Goal: Task Accomplishment & Management: Use online tool/utility

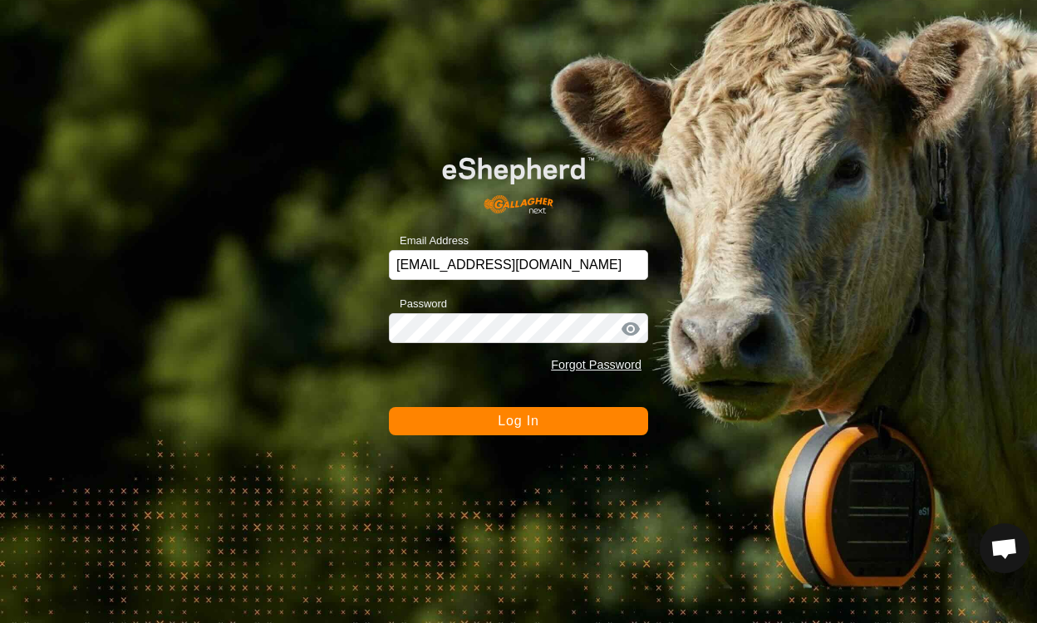
click at [503, 430] on button "Log In" at bounding box center [518, 421] width 259 height 28
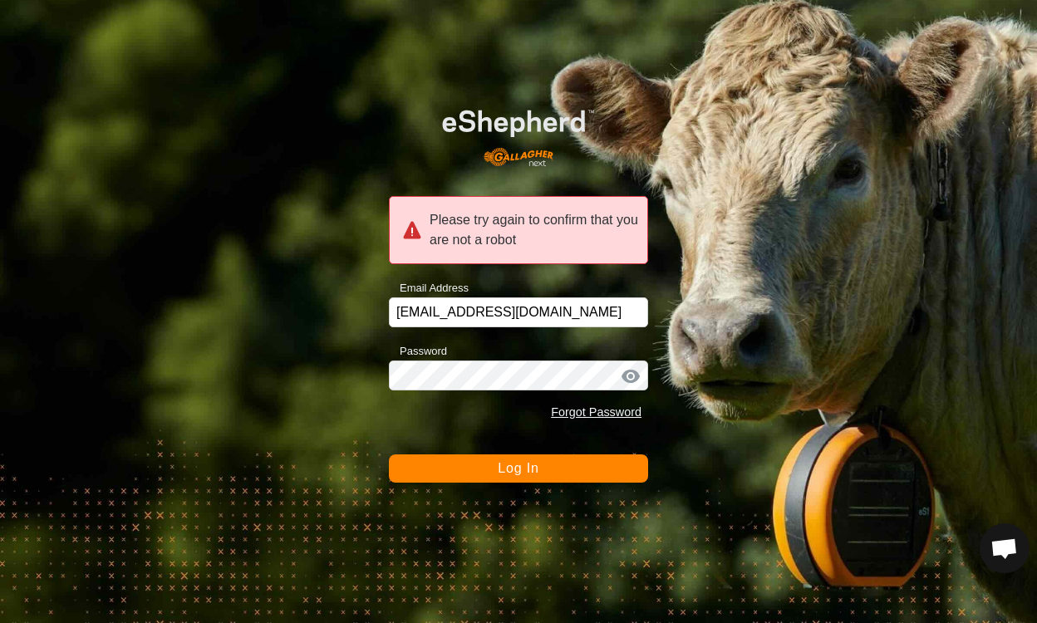
click at [503, 430] on form "Please try again to confirm that you are not a robot Email Address [EMAIL_ADDRE…" at bounding box center [518, 285] width 259 height 395
click at [514, 468] on span "Log In" at bounding box center [518, 468] width 41 height 14
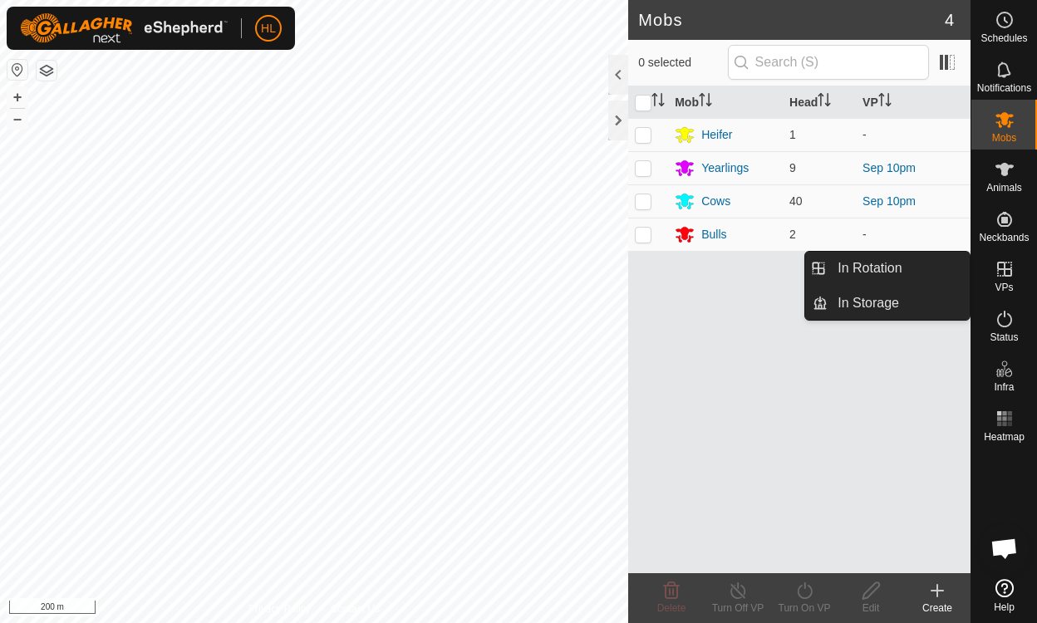
drag, startPoint x: 1001, startPoint y: 261, endPoint x: 998, endPoint y: 273, distance: 12.7
click at [998, 273] on icon at bounding box center [1004, 269] width 20 height 20
click at [906, 274] on link "In Rotation" at bounding box center [898, 268] width 142 height 33
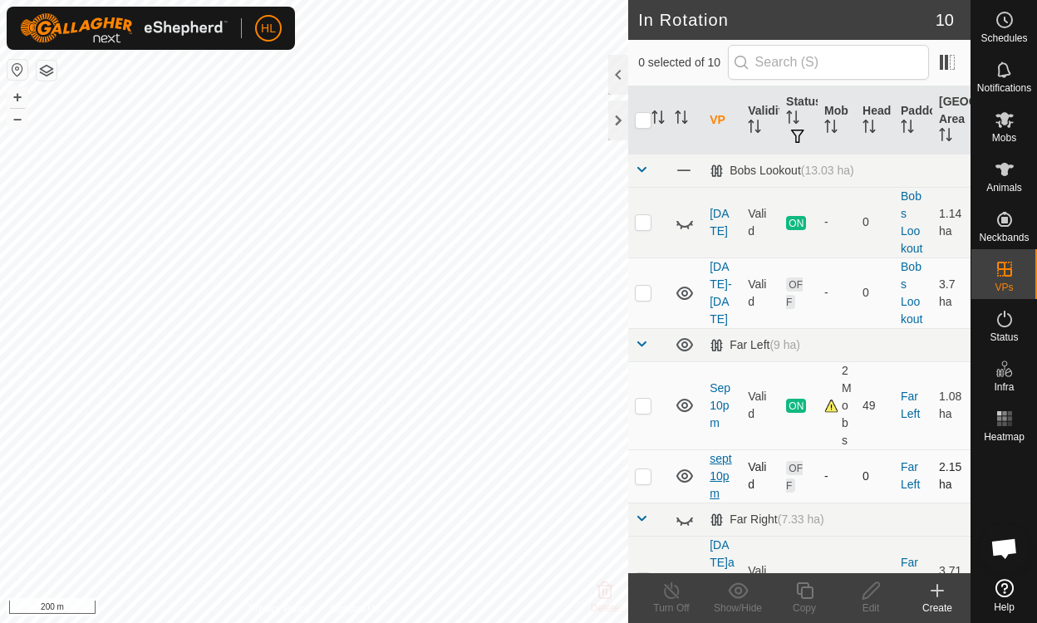
click at [719, 463] on link "sept 10pm" at bounding box center [720, 476] width 22 height 48
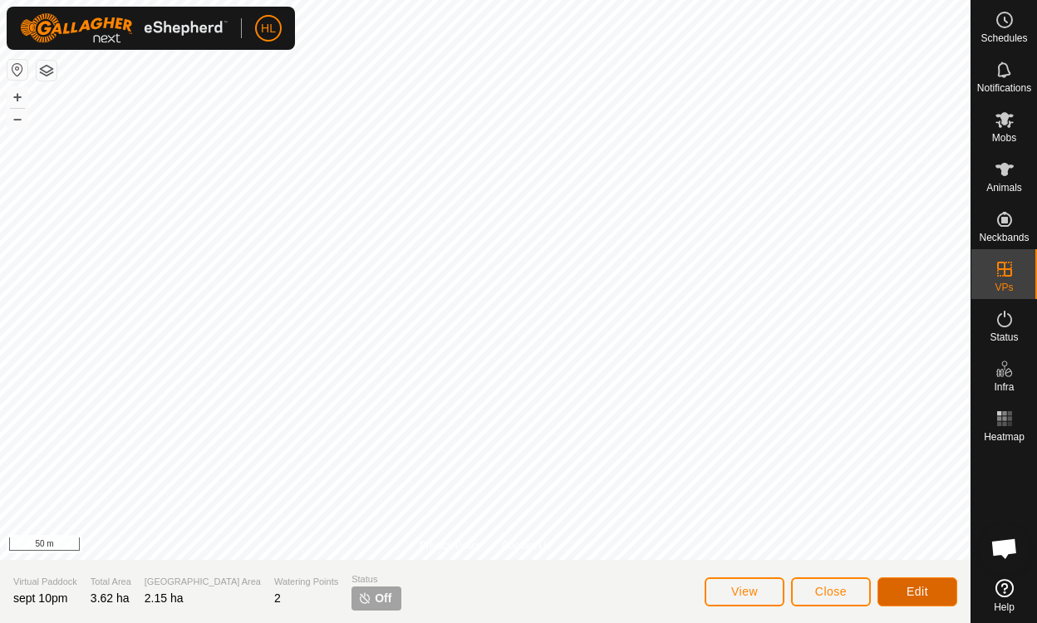
click at [914, 596] on span "Edit" at bounding box center [917, 591] width 22 height 13
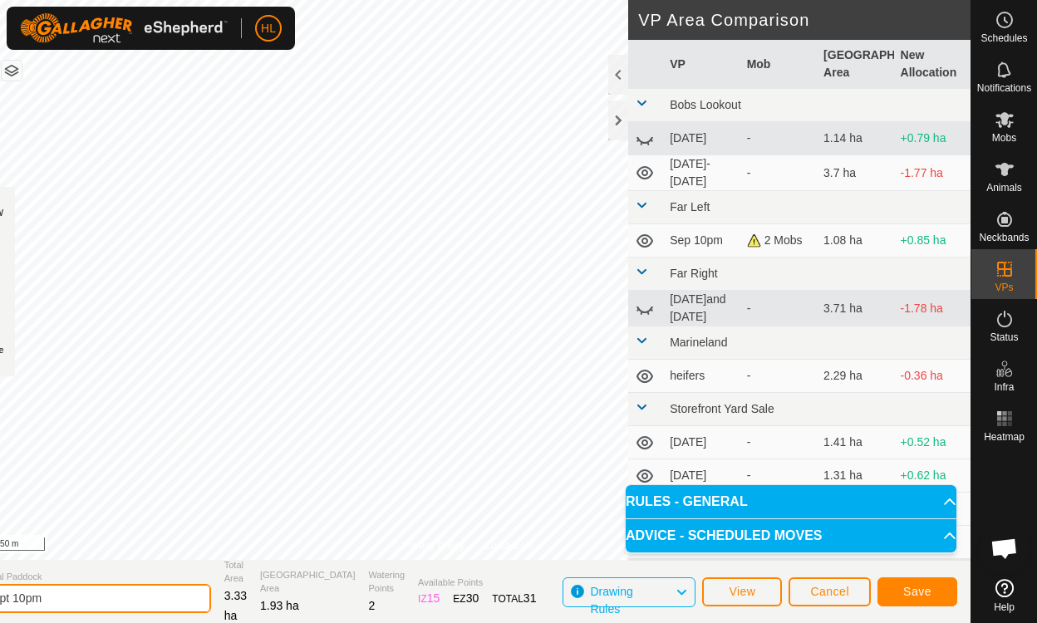
click at [98, 593] on input "sept 10pm" at bounding box center [94, 598] width 233 height 29
type input "[DATE]"
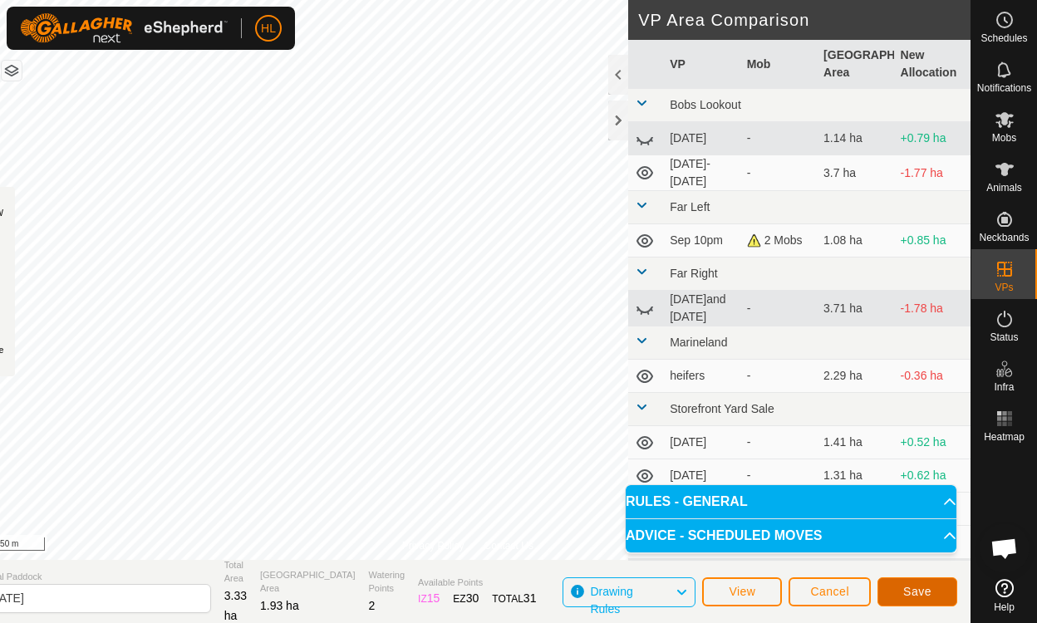
click at [896, 597] on button "Save" at bounding box center [917, 591] width 80 height 29
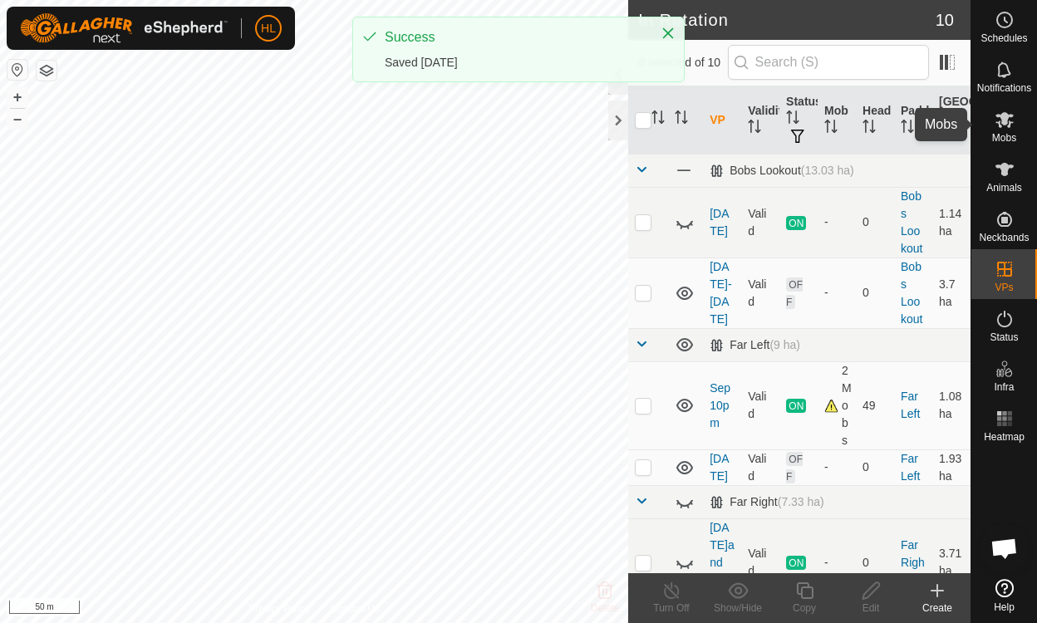
click at [996, 112] on icon at bounding box center [1004, 120] width 20 height 20
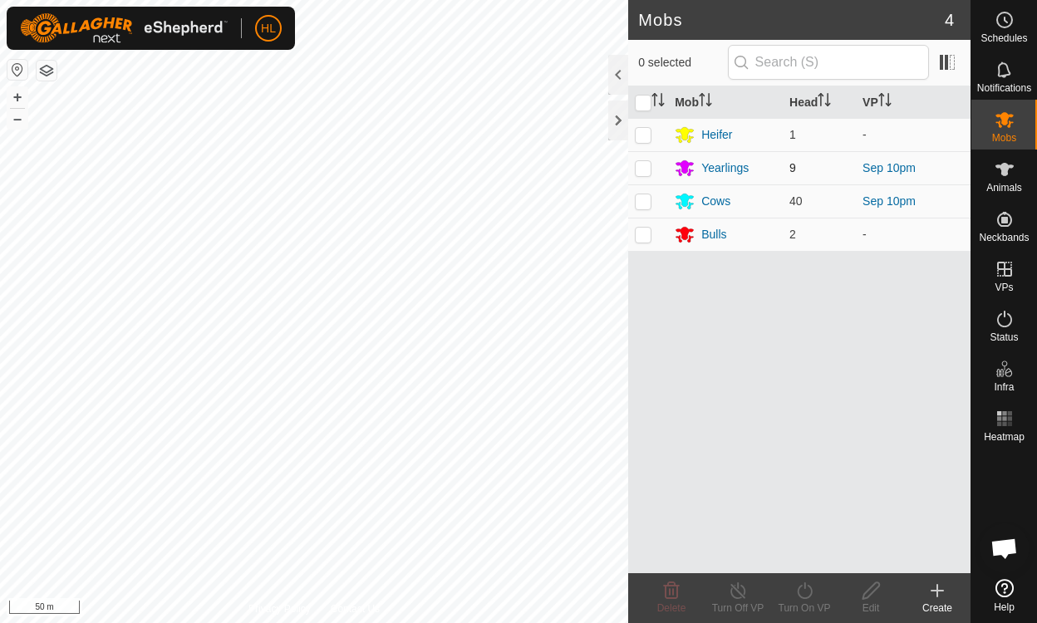
click at [639, 170] on p-checkbox at bounding box center [643, 167] width 17 height 13
checkbox input "true"
click at [648, 192] on td at bounding box center [648, 200] width 40 height 33
checkbox input "true"
click at [804, 602] on div "Turn On VP" at bounding box center [804, 608] width 66 height 15
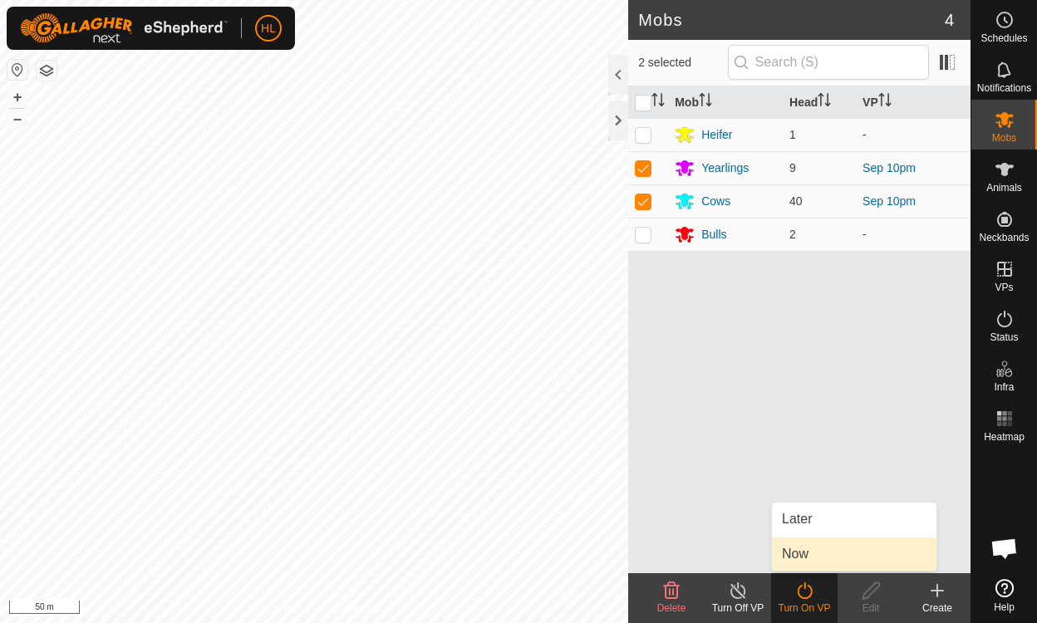
click at [785, 556] on link "Now" at bounding box center [854, 553] width 164 height 33
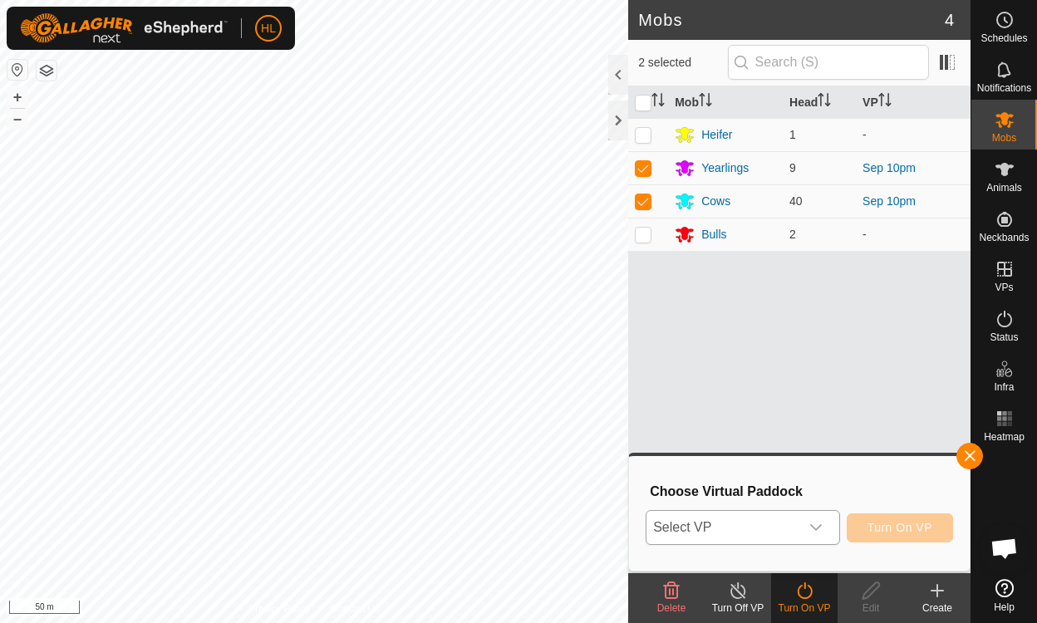
click at [743, 524] on span "Select VP" at bounding box center [722, 527] width 152 height 33
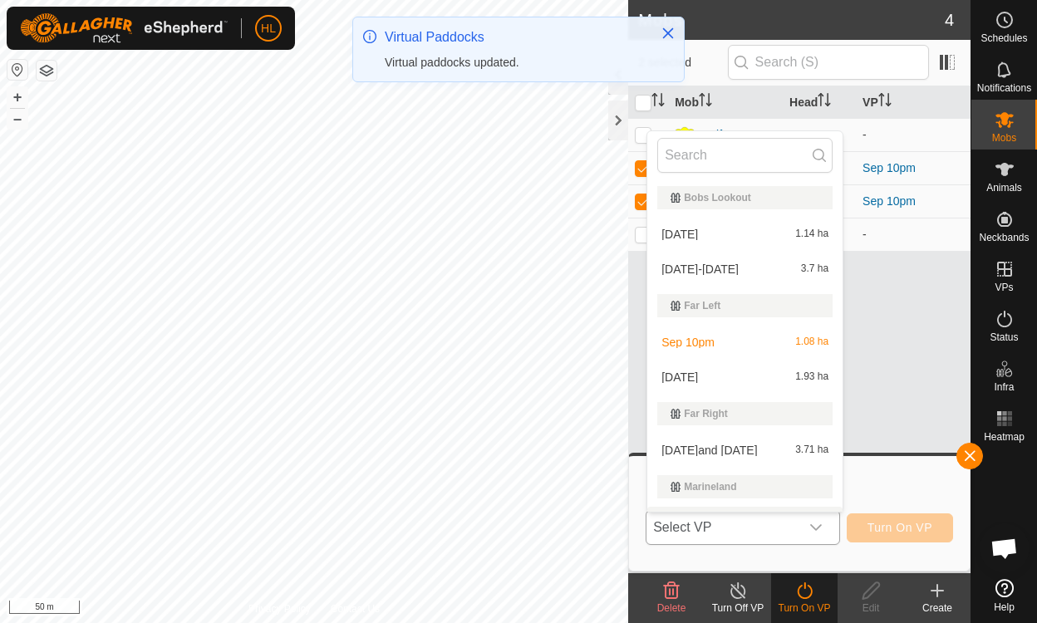
scroll to position [28, 0]
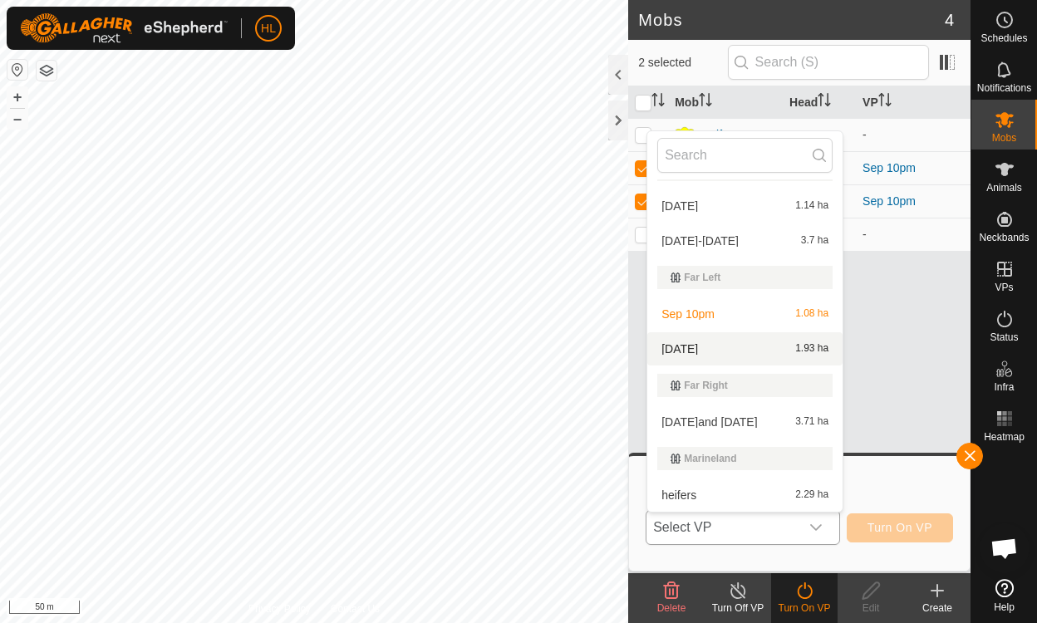
click at [721, 342] on li "[DATE] 1.93 ha" at bounding box center [744, 348] width 195 height 33
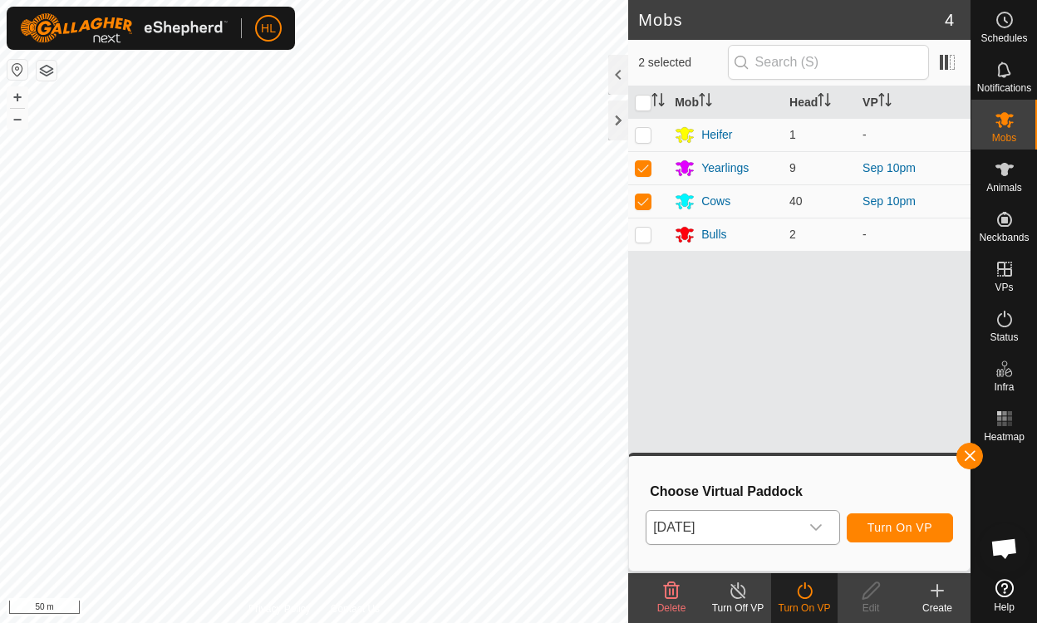
click at [889, 509] on div "[DATE] Turn On VP" at bounding box center [798, 528] width 307 height 40
click at [890, 524] on span "Turn On VP" at bounding box center [899, 527] width 65 height 13
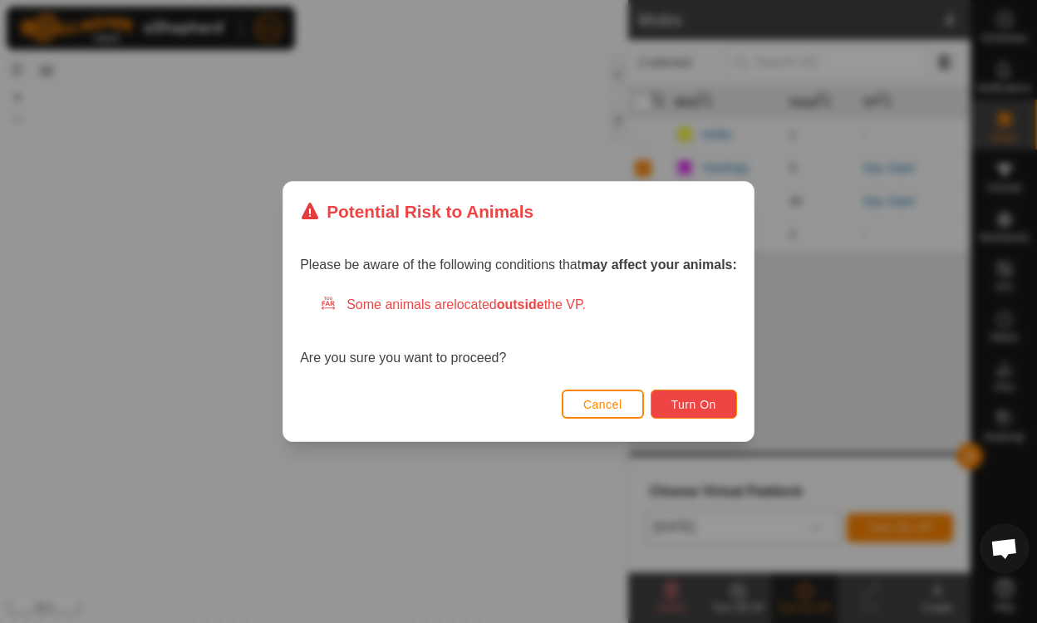
click at [682, 400] on span "Turn On" at bounding box center [693, 404] width 45 height 13
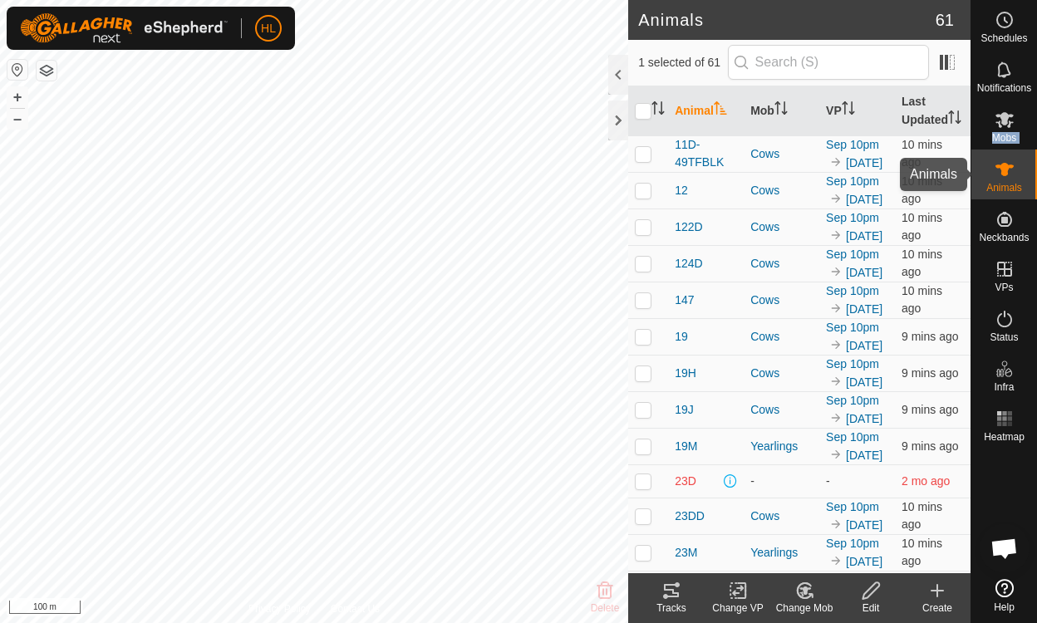
click at [983, 199] on es-menu-bar "Schedules Notifications Mobs Animals Neckbands VPs Status Infra Heatmap Help" at bounding box center [1003, 311] width 66 height 623
